Goal: Transaction & Acquisition: Purchase product/service

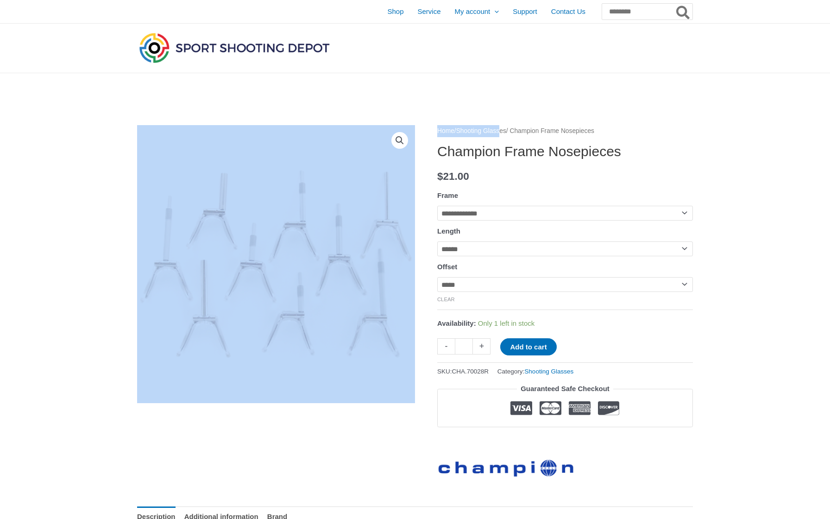
drag, startPoint x: 0, startPoint y: 0, endPoint x: 511, endPoint y: 126, distance: 526.2
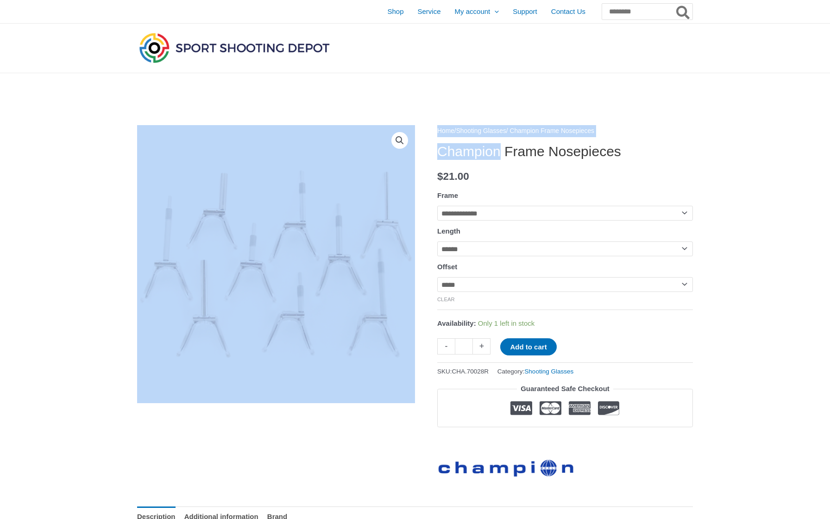
drag, startPoint x: 508, startPoint y: 155, endPoint x: 437, endPoint y: 155, distance: 70.9
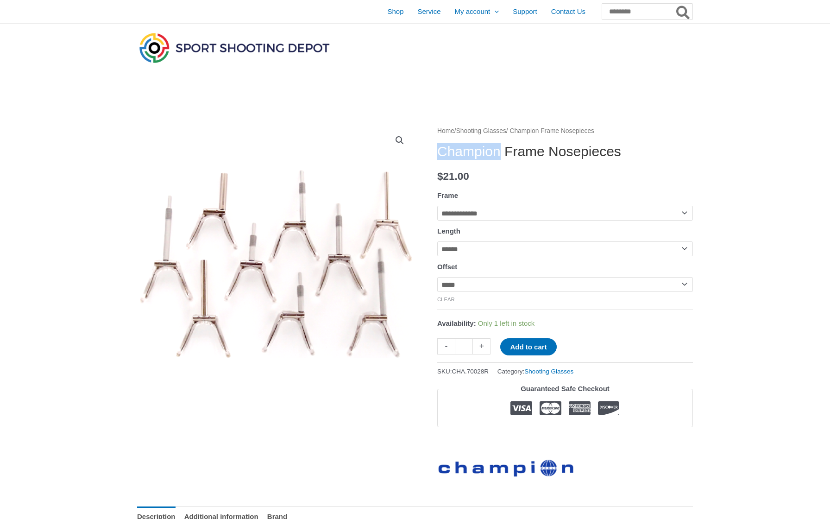
drag, startPoint x: 439, startPoint y: 154, endPoint x: 505, endPoint y: 151, distance: 66.3
click at [505, 151] on h1 "Champion Frame Nosepieces" at bounding box center [565, 151] width 256 height 17
copy h1 "Champion"
click at [625, 15] on input "Search for:" at bounding box center [646, 11] width 91 height 17
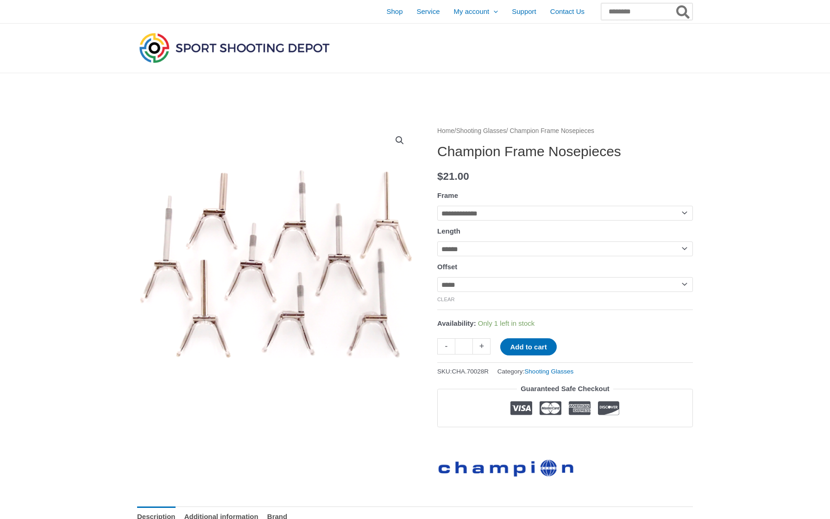
paste input "********"
type input "********"
click at [683, 12] on button "Search" at bounding box center [684, 11] width 18 height 17
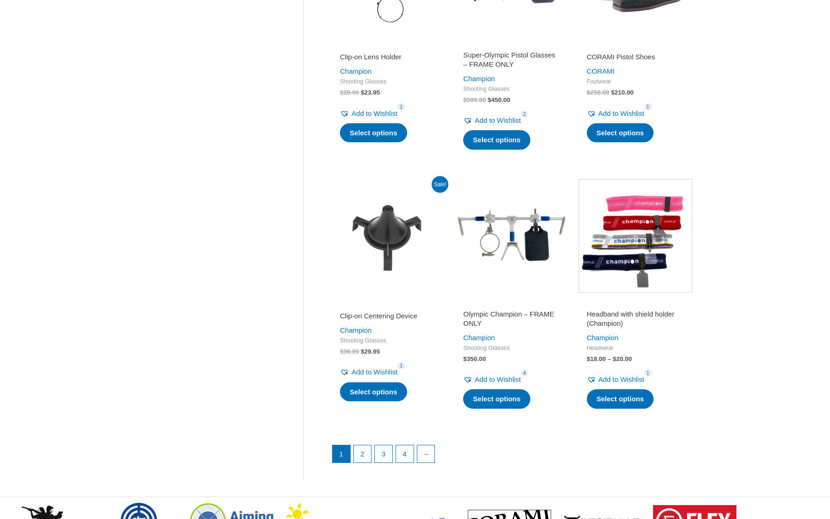
scroll to position [1052, 0]
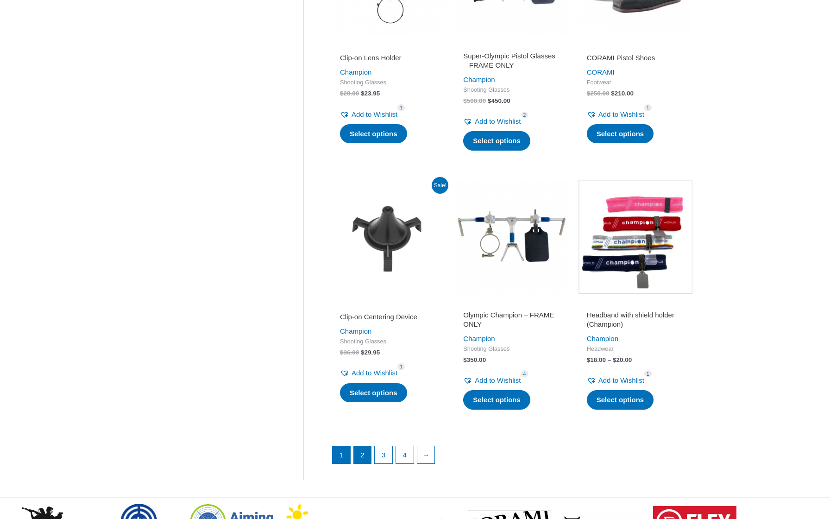
click at [363, 446] on link "2" at bounding box center [363, 455] width 18 height 18
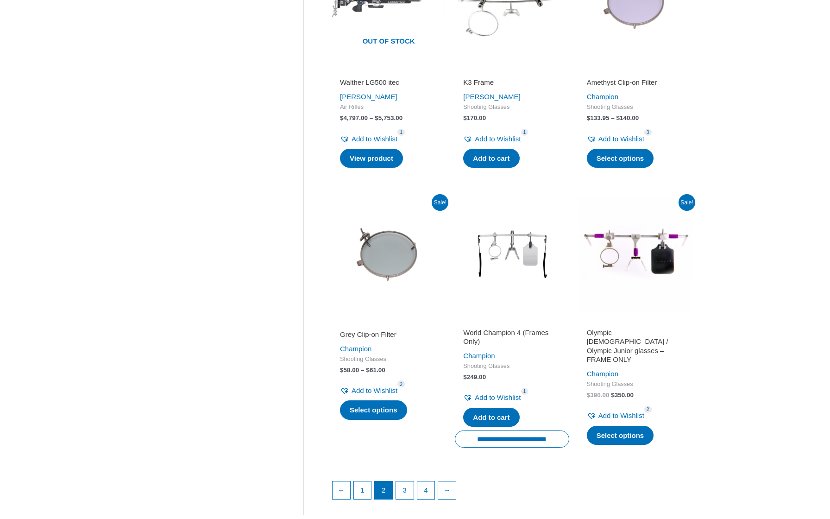
scroll to position [1045, 0]
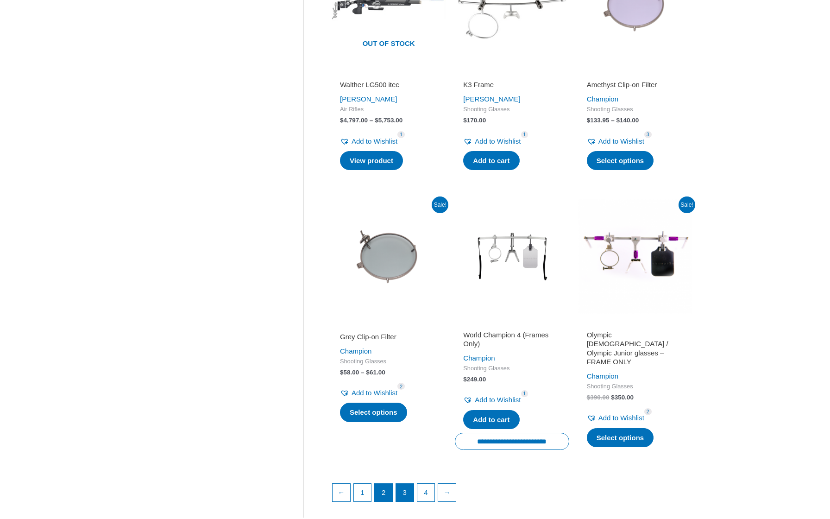
click at [404, 490] on link "3" at bounding box center [405, 493] width 18 height 18
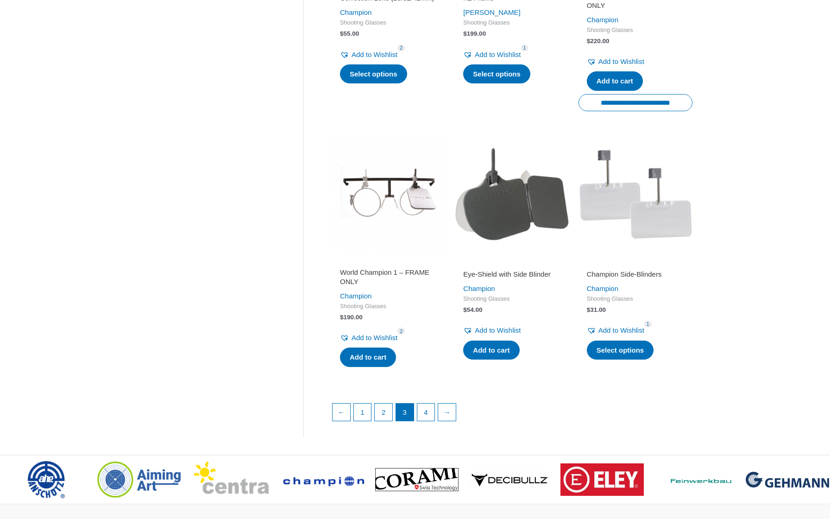
scroll to position [1110, 0]
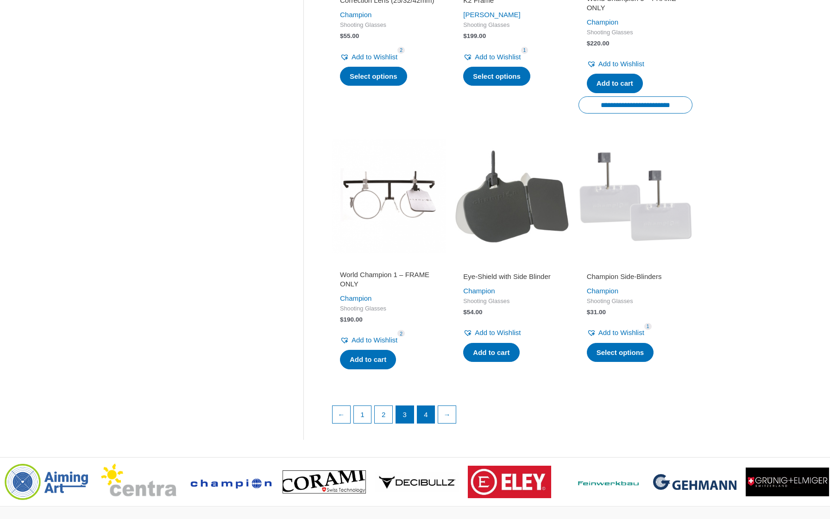
click at [429, 417] on link "4" at bounding box center [426, 415] width 18 height 18
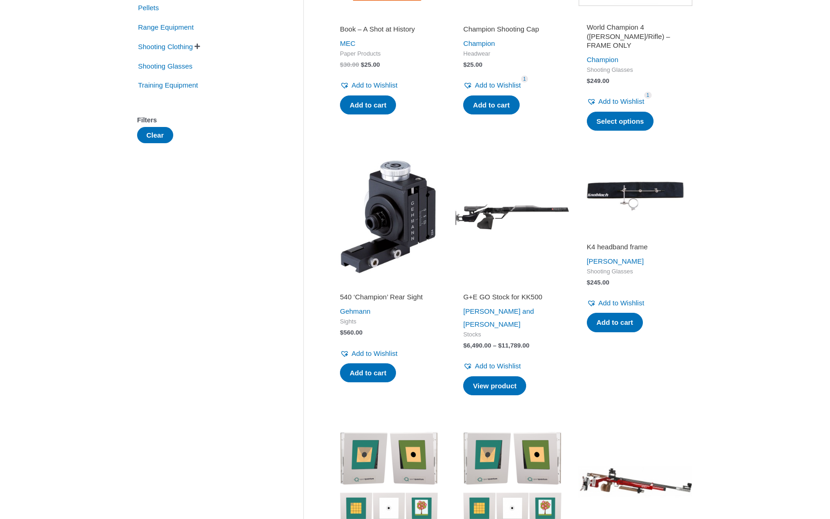
scroll to position [121, 0]
